Goal: Information Seeking & Learning: Learn about a topic

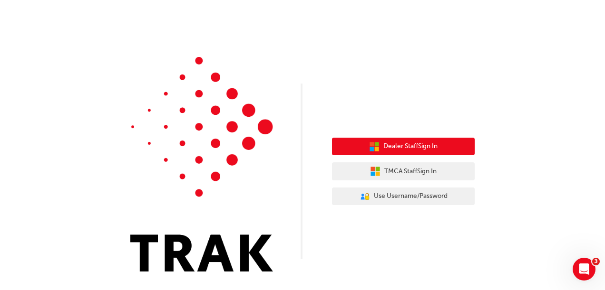
click at [415, 145] on span "Dealer Staff Sign In" at bounding box center [410, 146] width 54 height 11
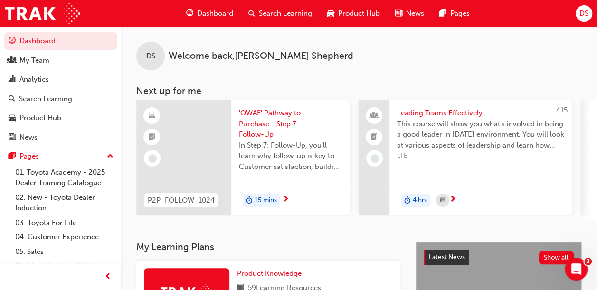
click at [229, 15] on span "Dashboard" at bounding box center [215, 13] width 36 height 11
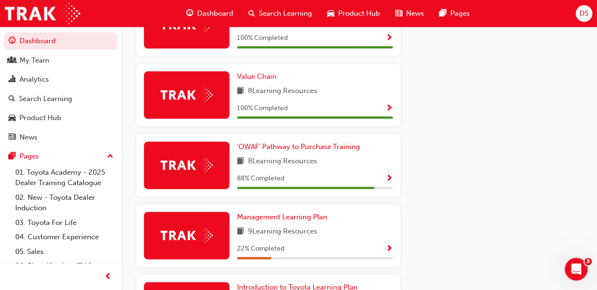
scroll to position [570, 0]
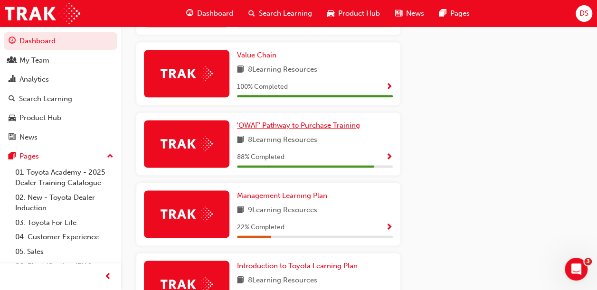
click at [337, 128] on span "'OWAF' Pathway to Purchase Training" at bounding box center [298, 125] width 123 height 9
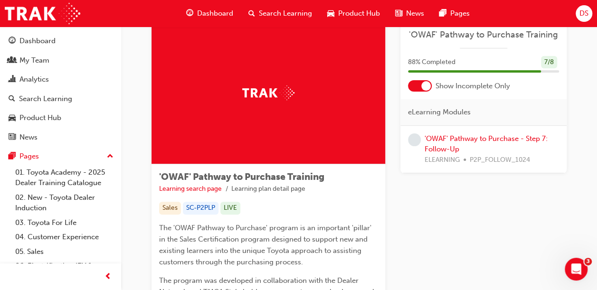
scroll to position [48, 0]
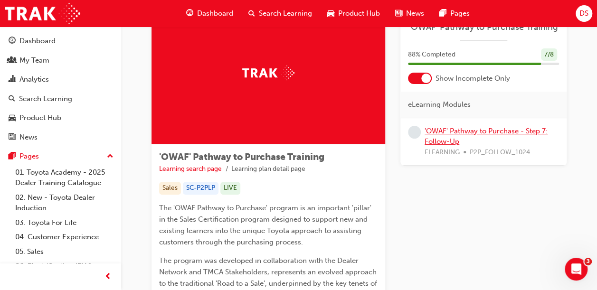
click at [524, 131] on link "'OWAF' Pathway to Purchase - Step 7: Follow-Up" at bounding box center [486, 136] width 123 height 19
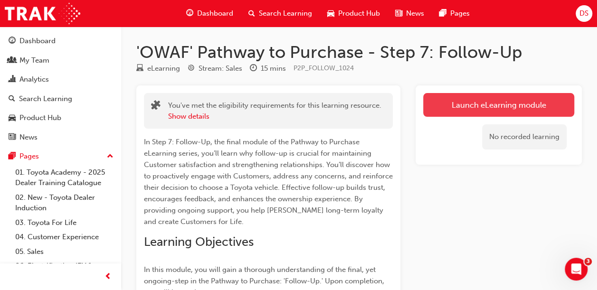
click at [487, 114] on link "Launch eLearning module" at bounding box center [499, 105] width 151 height 24
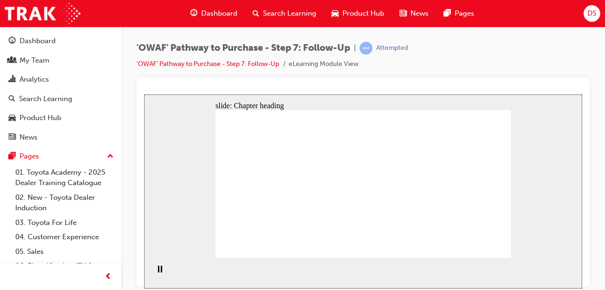
drag, startPoint x: 288, startPoint y: 164, endPoint x: 303, endPoint y: 168, distance: 15.7
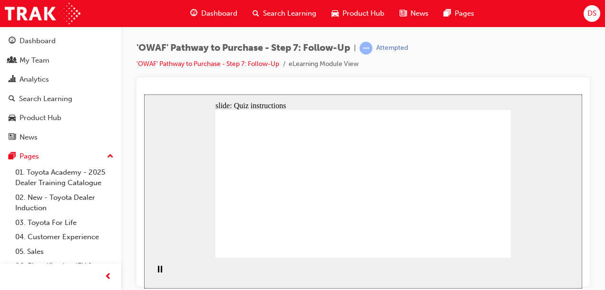
radio input "true"
drag, startPoint x: 321, startPoint y: 222, endPoint x: 374, endPoint y: 164, distance: 78.1
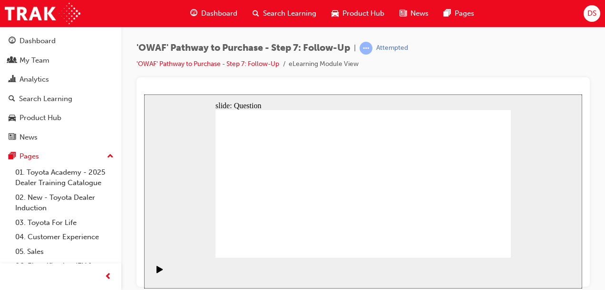
drag, startPoint x: 370, startPoint y: 240, endPoint x: 302, endPoint y: 181, distance: 89.7
drag, startPoint x: 420, startPoint y: 223, endPoint x: 328, endPoint y: 196, distance: 95.7
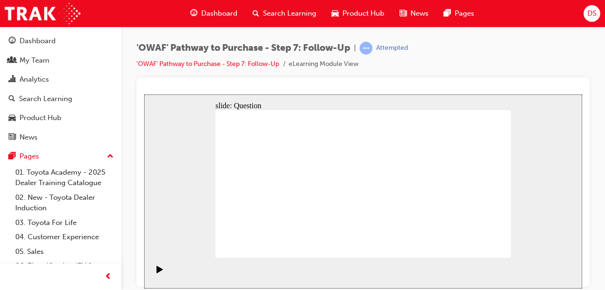
radio input "true"
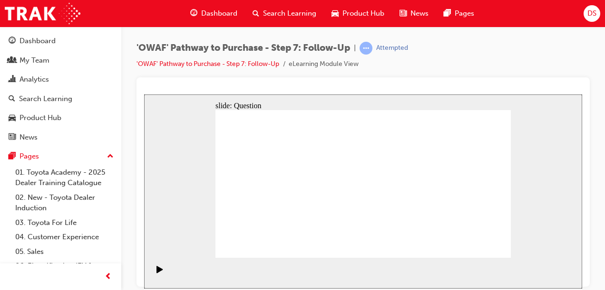
radio input "true"
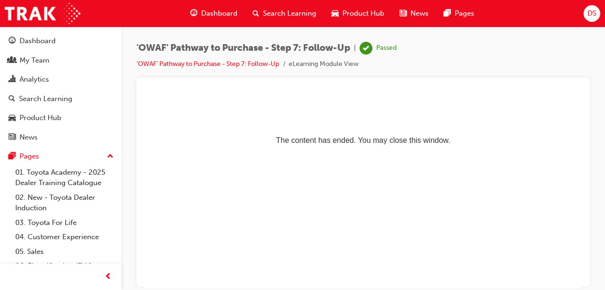
click at [224, 11] on span "Dashboard" at bounding box center [219, 13] width 36 height 11
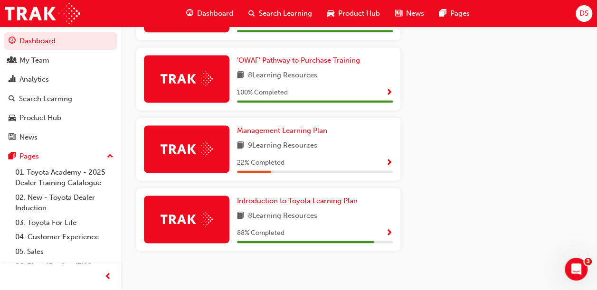
scroll to position [635, 0]
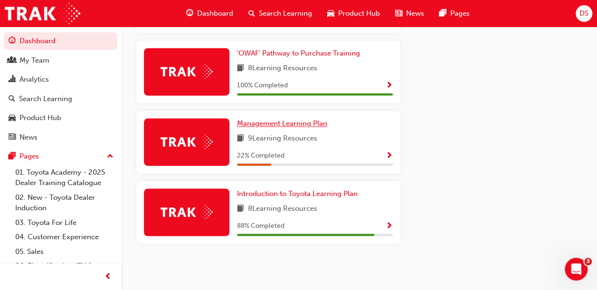
click at [312, 123] on span "Management Learning Plan" at bounding box center [282, 123] width 90 height 9
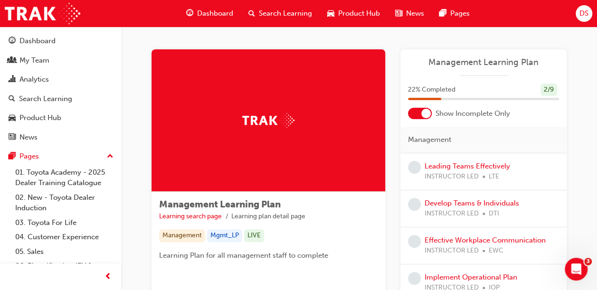
click at [423, 112] on div at bounding box center [427, 114] width 10 height 10
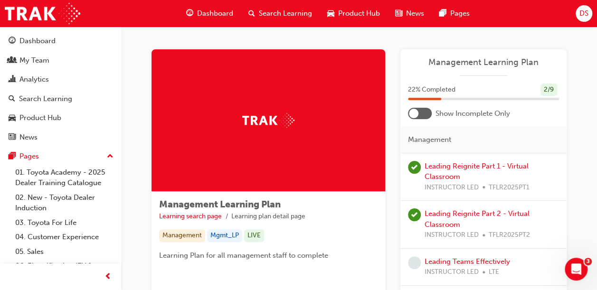
click at [423, 112] on div at bounding box center [420, 113] width 24 height 11
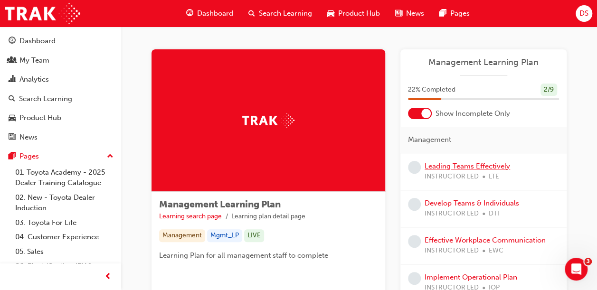
click at [472, 166] on link "Leading Teams Effectively" at bounding box center [468, 166] width 86 height 9
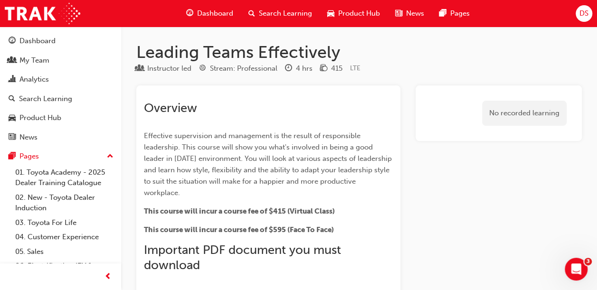
click at [219, 11] on span "Dashboard" at bounding box center [215, 13] width 36 height 11
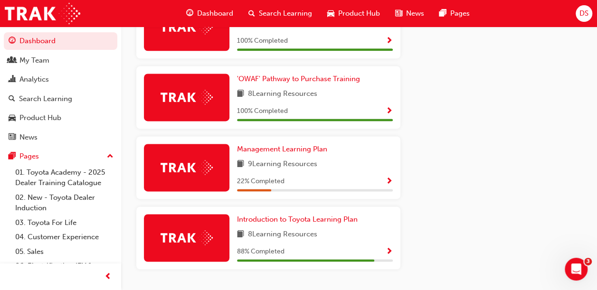
scroll to position [635, 0]
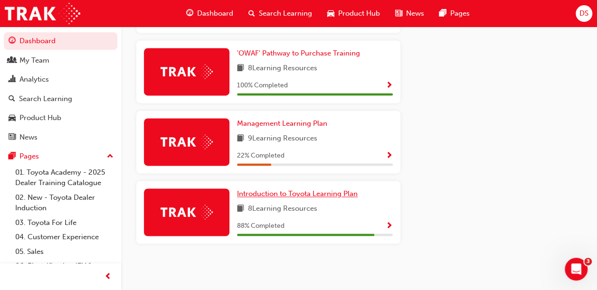
click at [307, 193] on span "Introduction to Toyota Learning Plan" at bounding box center [297, 194] width 121 height 9
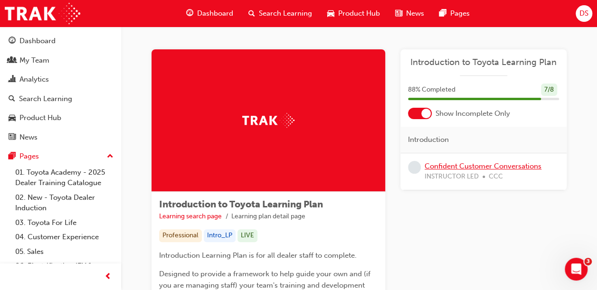
click at [479, 165] on link "Confident Customer Conversations" at bounding box center [483, 166] width 117 height 9
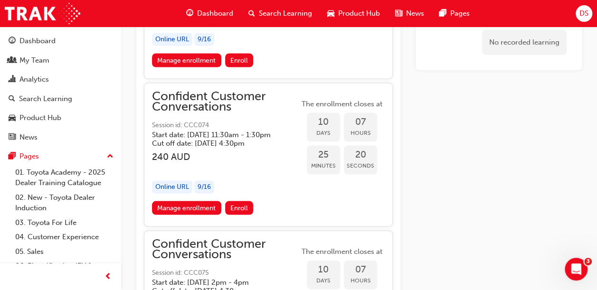
scroll to position [897, 0]
